Goal: Navigation & Orientation: Find specific page/section

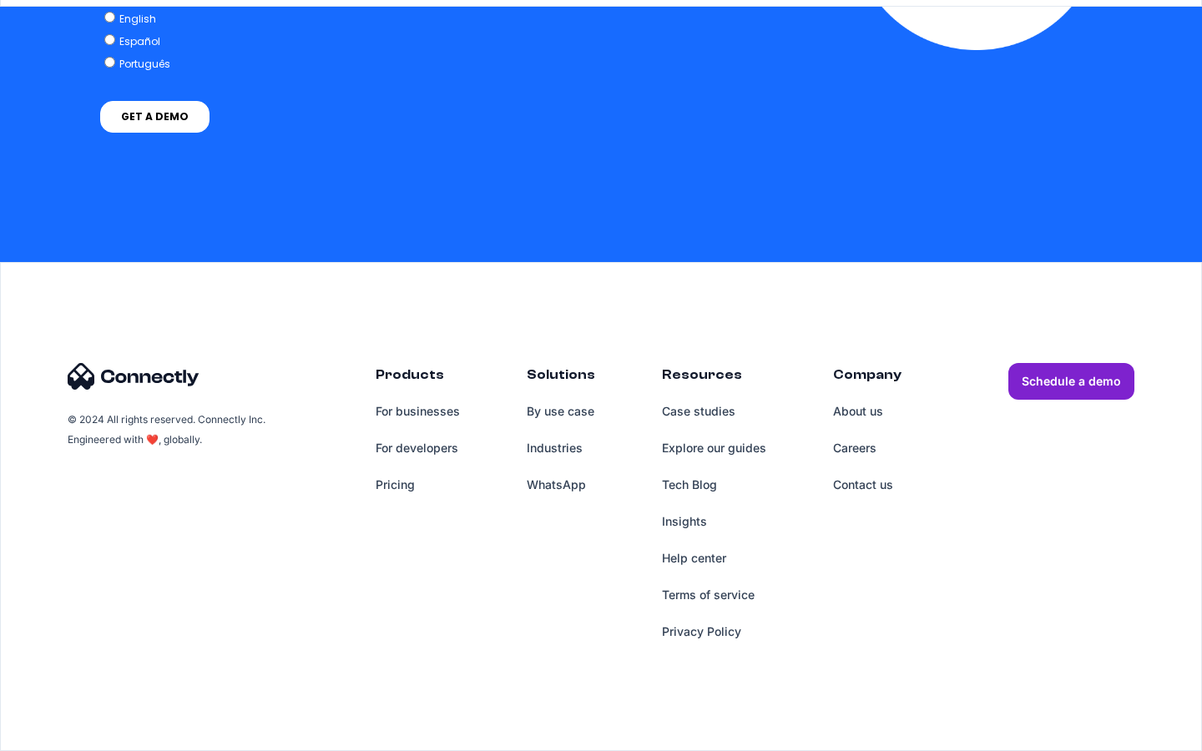
scroll to position [4867, 0]
